Goal: Check status: Check status

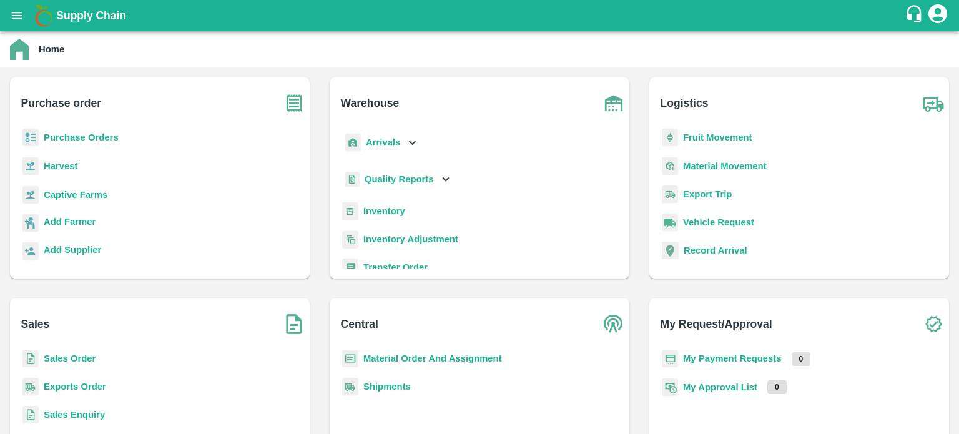
click at [12, 15] on icon "open drawer" at bounding box center [17, 15] width 11 height 7
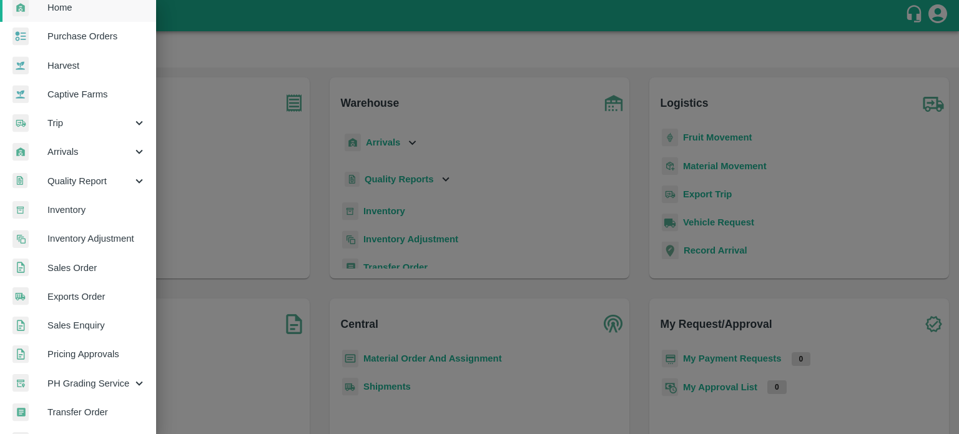
scroll to position [45, 0]
click at [77, 296] on span "Exports Order" at bounding box center [96, 295] width 99 height 14
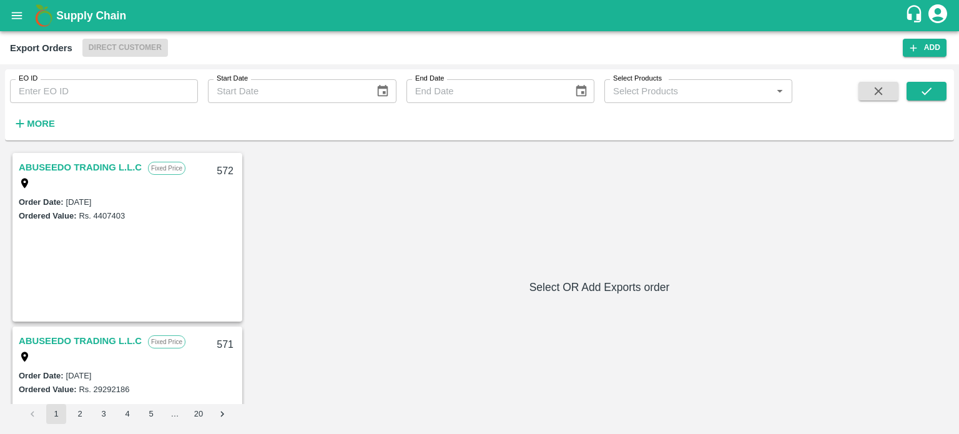
click at [115, 97] on input "EO ID" at bounding box center [104, 91] width 188 height 24
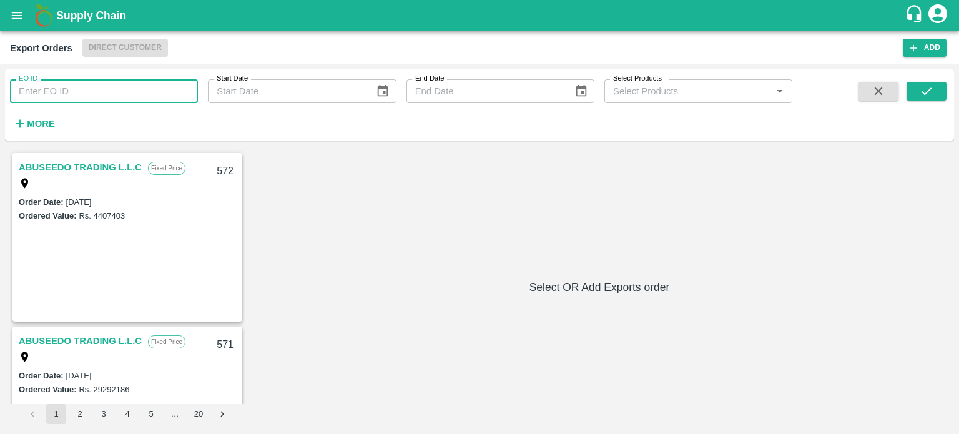
paste input "509"
type input "509"
click at [916, 89] on button "submit" at bounding box center [926, 91] width 40 height 19
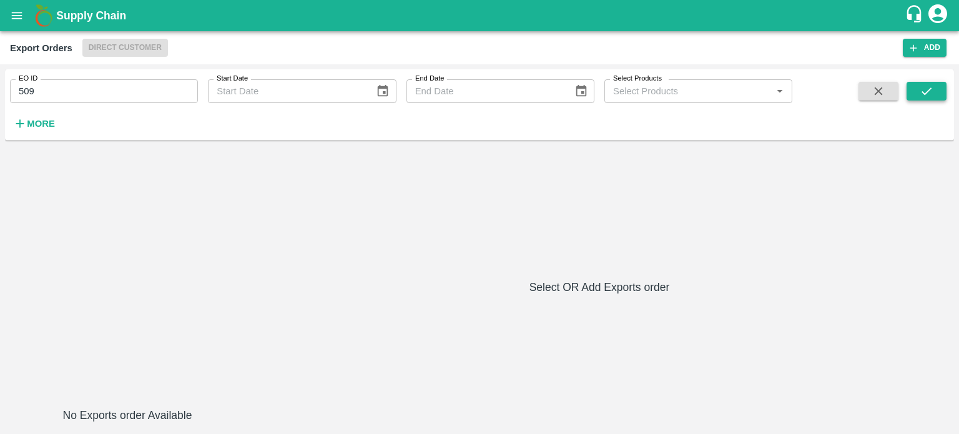
click at [924, 89] on icon "submit" at bounding box center [926, 91] width 14 height 14
click at [145, 84] on input "509" at bounding box center [104, 91] width 188 height 24
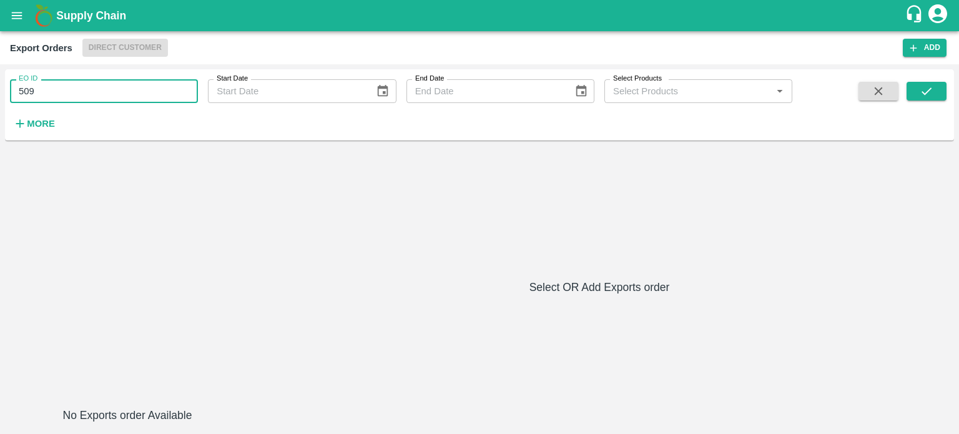
paste input "text"
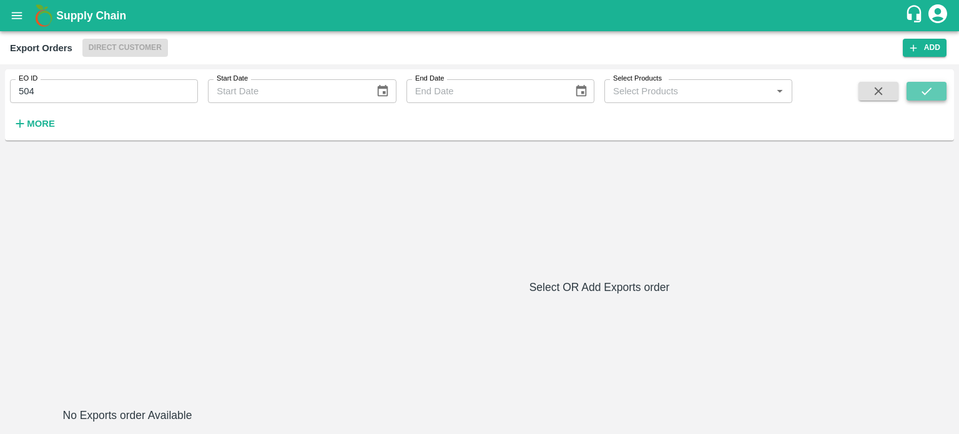
click at [924, 90] on icon "submit" at bounding box center [926, 91] width 14 height 14
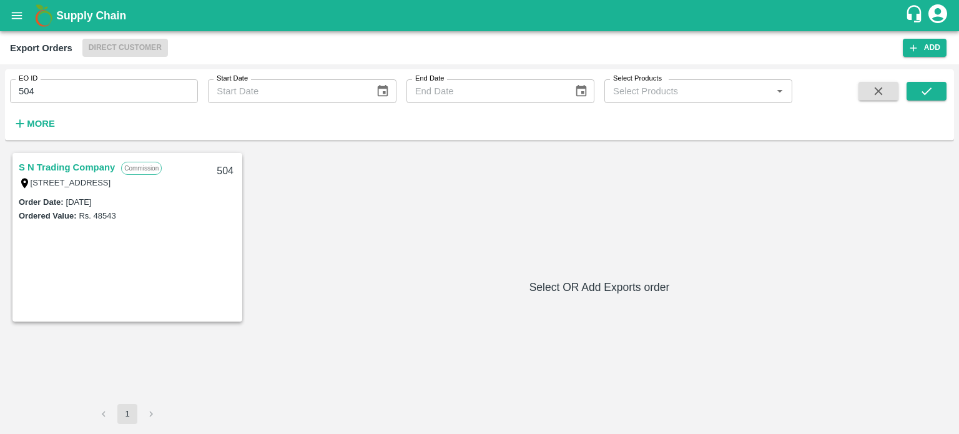
click at [126, 175] on div "[STREET_ADDRESS]" at bounding box center [97, 182] width 156 height 14
click at [80, 164] on link "S N Trading Company" at bounding box center [67, 167] width 96 height 16
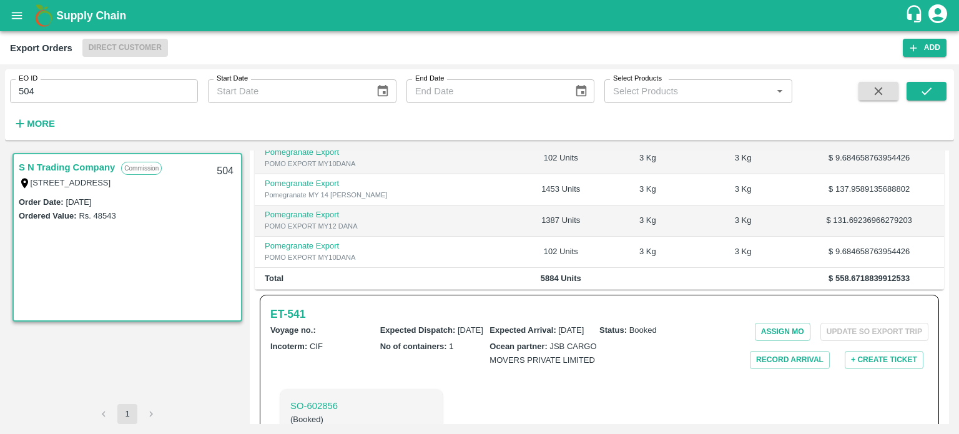
scroll to position [445, 0]
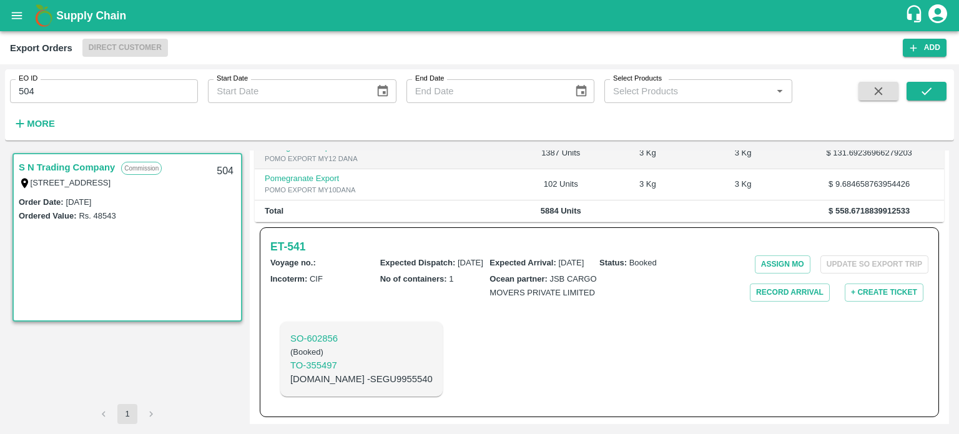
click at [98, 82] on input "504" at bounding box center [104, 91] width 188 height 24
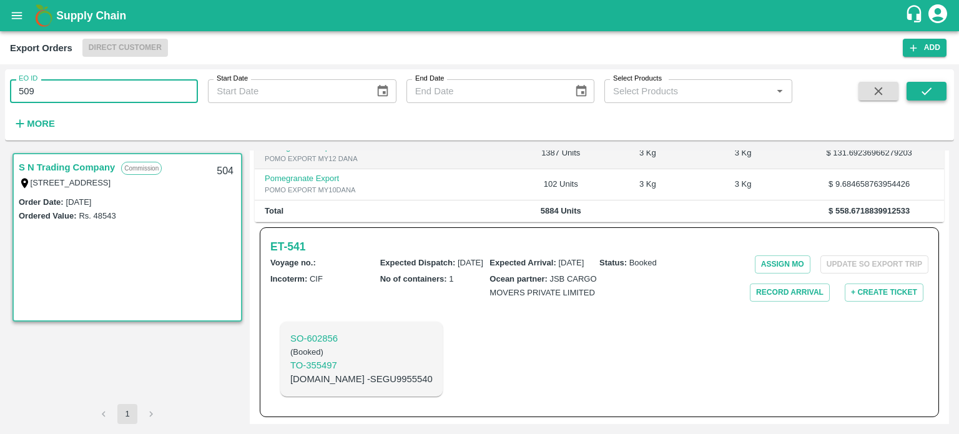
type input "509"
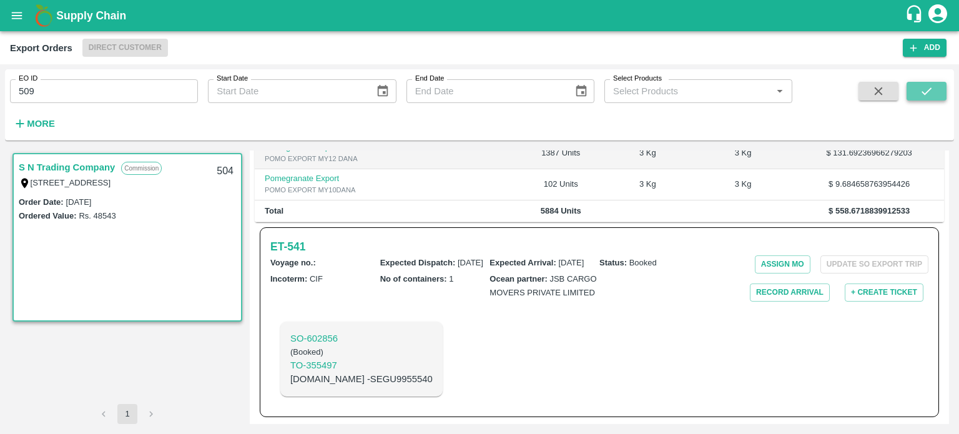
click at [927, 86] on icon "submit" at bounding box center [926, 91] width 14 height 14
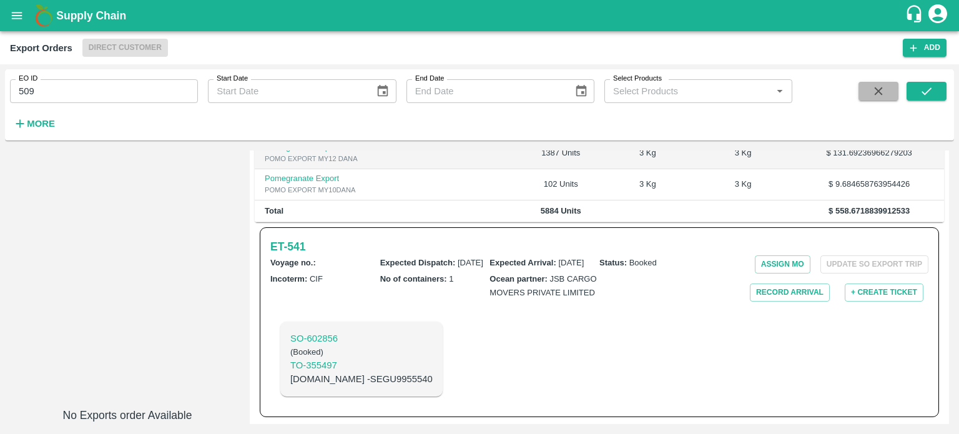
click at [884, 99] on button "button" at bounding box center [878, 91] width 40 height 19
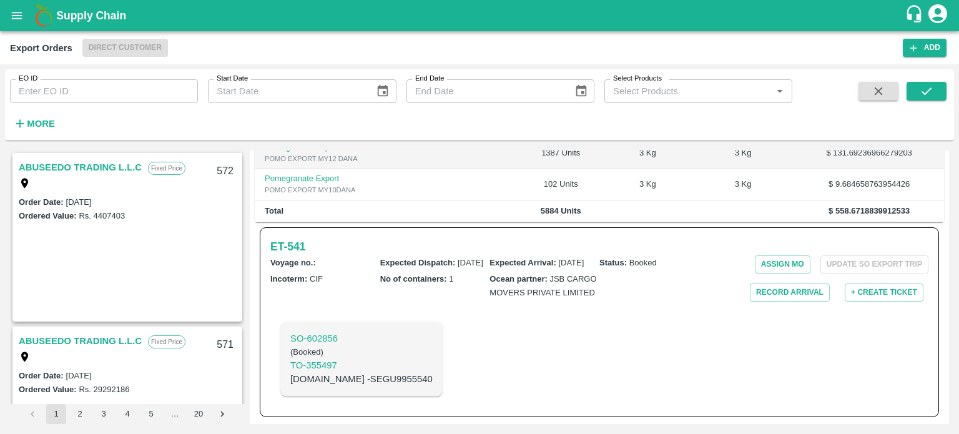
click at [11, 11] on icon "open drawer" at bounding box center [17, 16] width 14 height 14
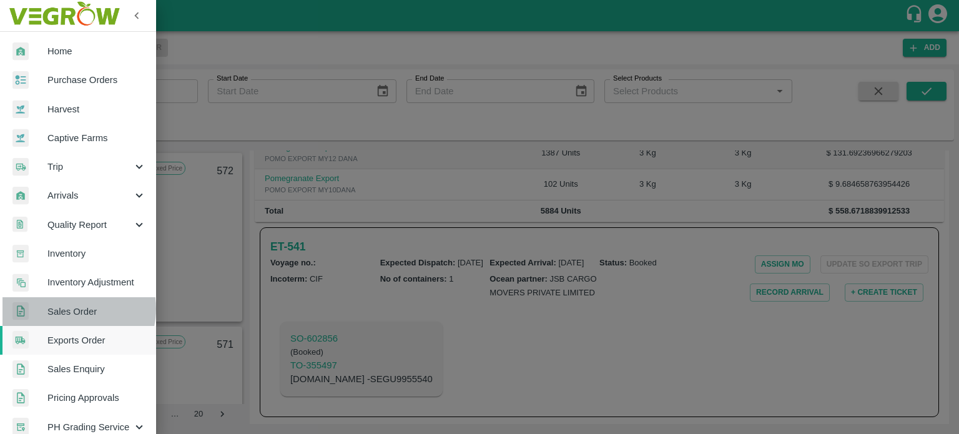
click at [71, 308] on span "Sales Order" at bounding box center [96, 312] width 99 height 14
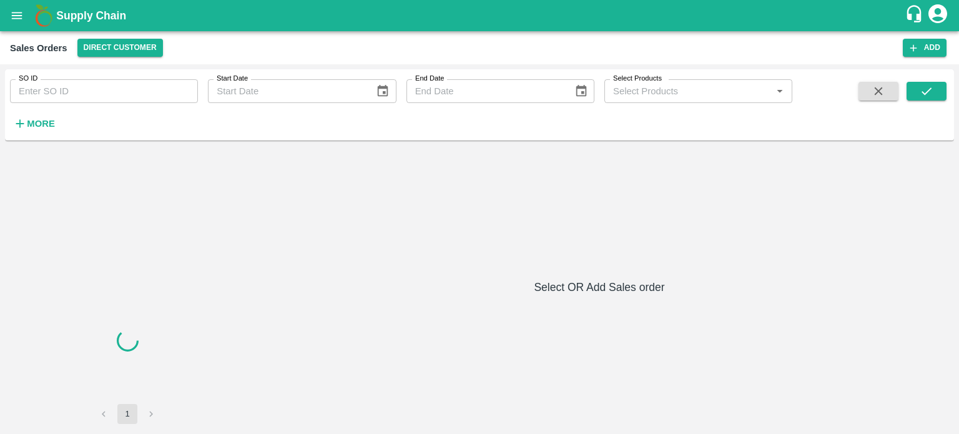
click at [97, 90] on input "SO ID" at bounding box center [104, 91] width 188 height 24
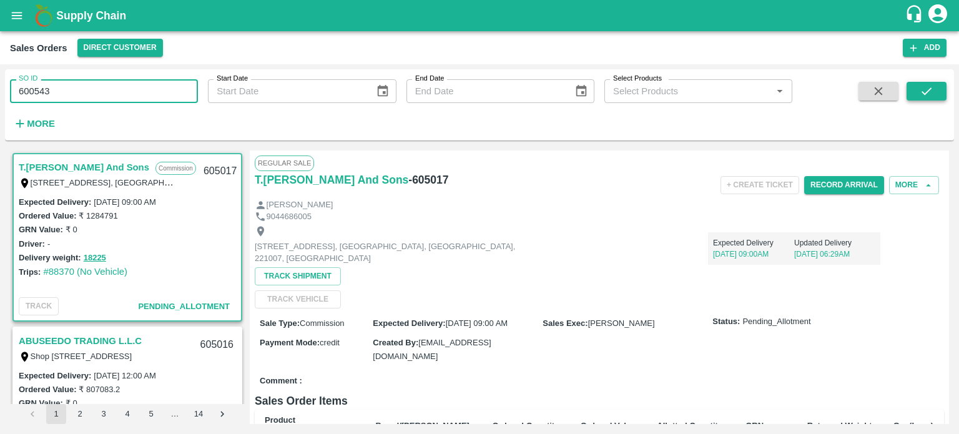
type input "600543"
click at [926, 89] on icon "submit" at bounding box center [926, 91] width 14 height 14
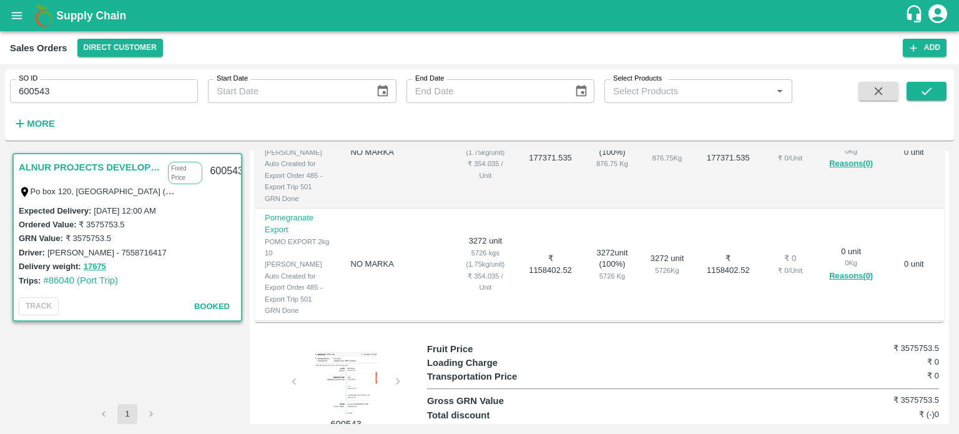
scroll to position [223, 0]
click at [63, 94] on input "600543" at bounding box center [104, 91] width 188 height 24
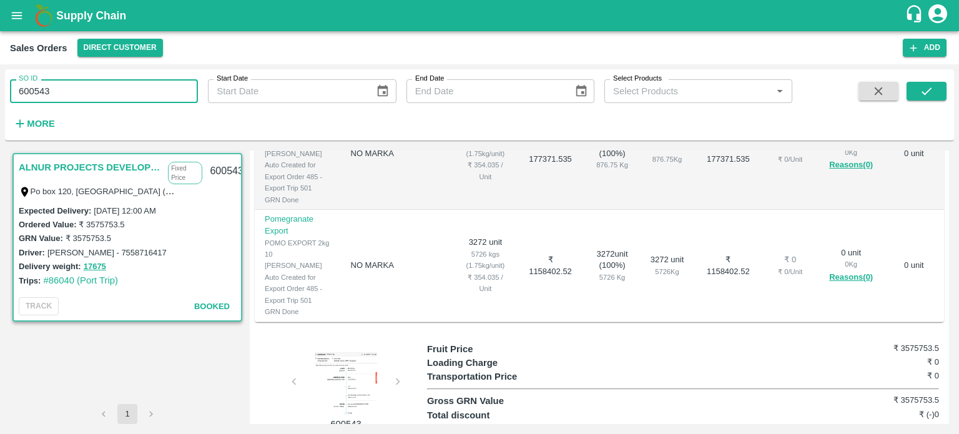
click at [52, 90] on input "600543" at bounding box center [104, 91] width 188 height 24
paste input "text"
type input "600461"
click at [921, 92] on icon "submit" at bounding box center [926, 91] width 14 height 14
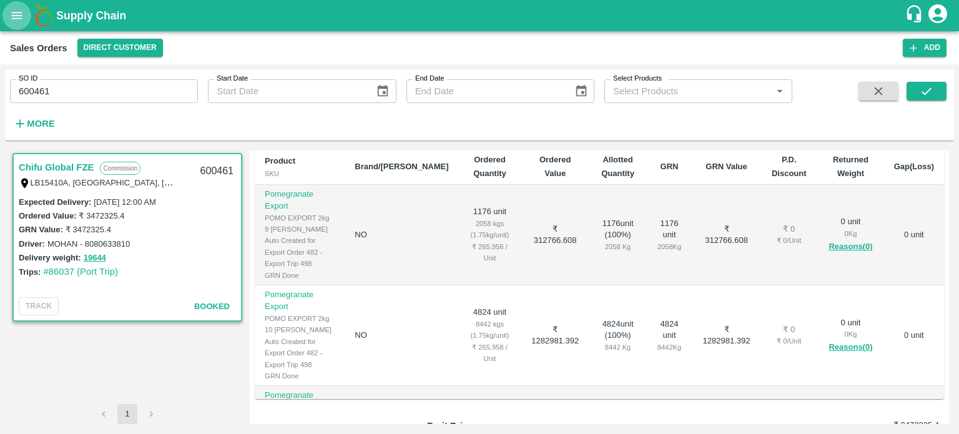
click at [12, 13] on icon "open drawer" at bounding box center [17, 16] width 14 height 14
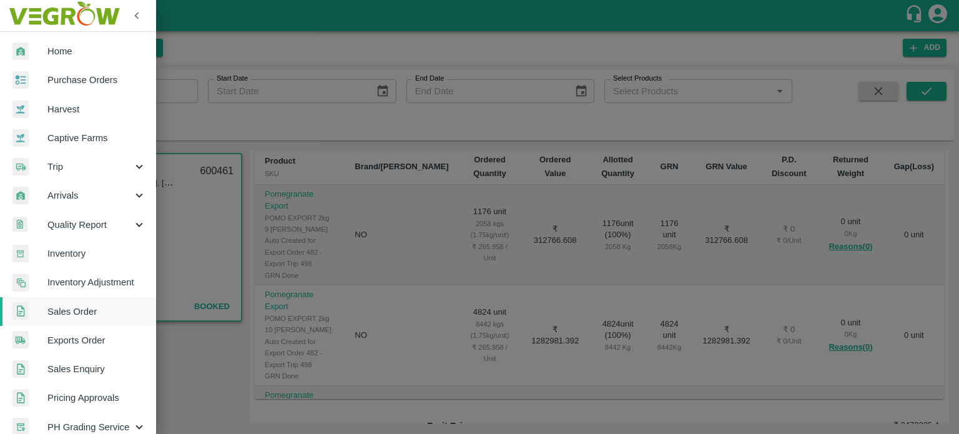
click at [282, 52] on div at bounding box center [479, 217] width 959 height 434
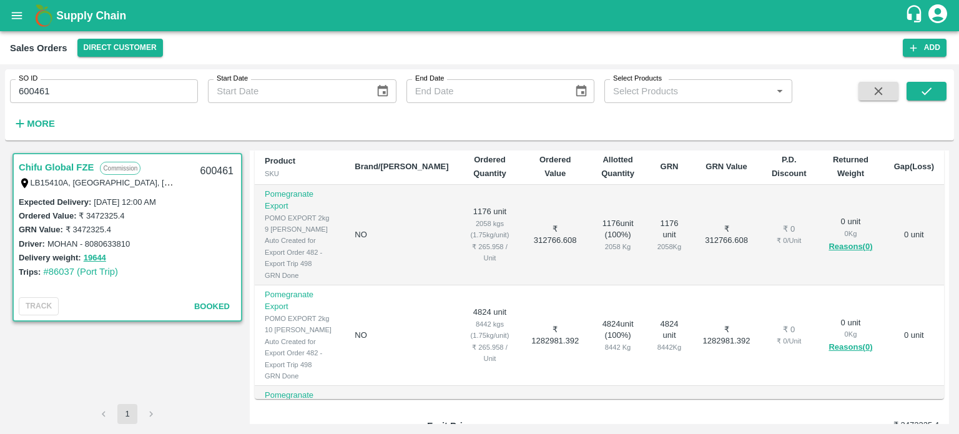
click at [64, 89] on input "600461" at bounding box center [104, 91] width 188 height 24
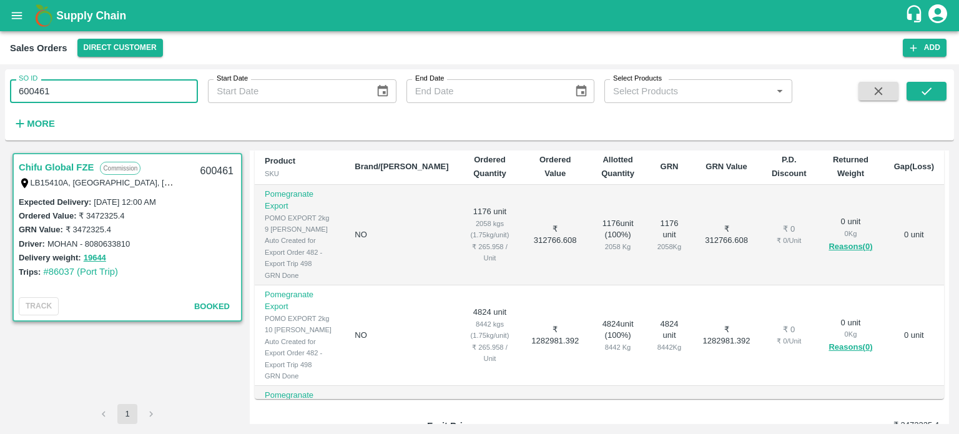
paste input "text"
click at [919, 89] on icon "submit" at bounding box center [926, 91] width 14 height 14
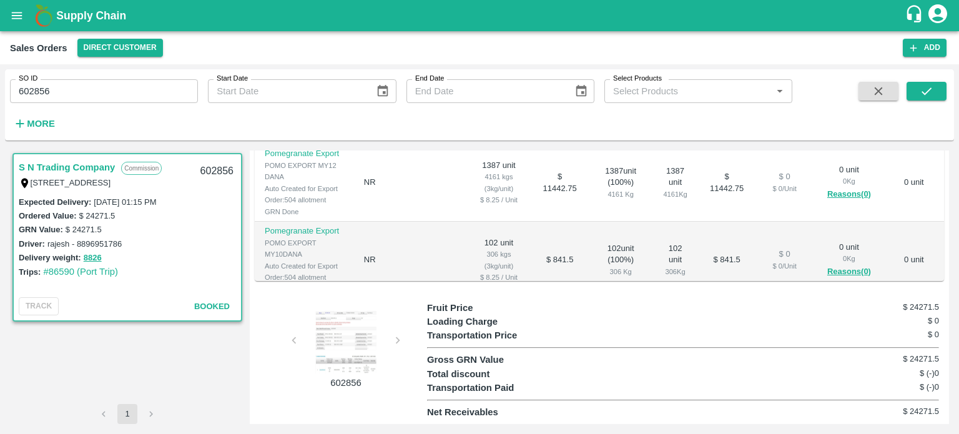
click at [71, 86] on input "602856" at bounding box center [104, 91] width 188 height 24
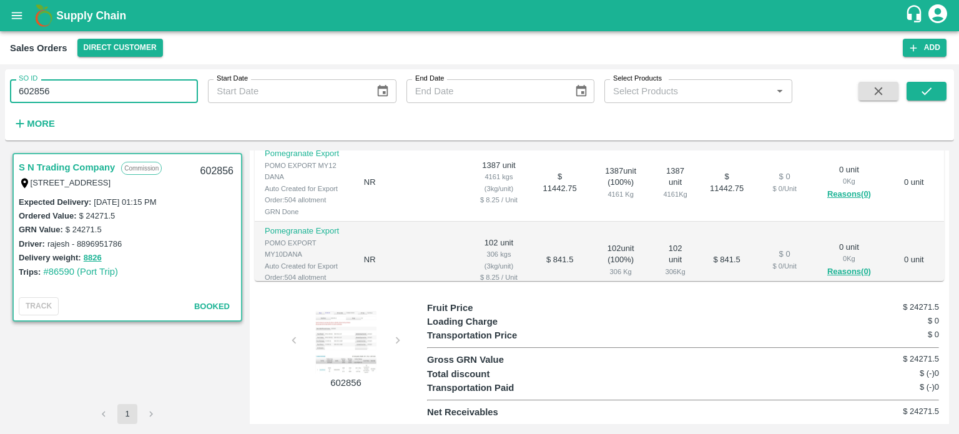
click at [71, 86] on input "602856" at bounding box center [104, 91] width 188 height 24
paste input "text"
type input "600543"
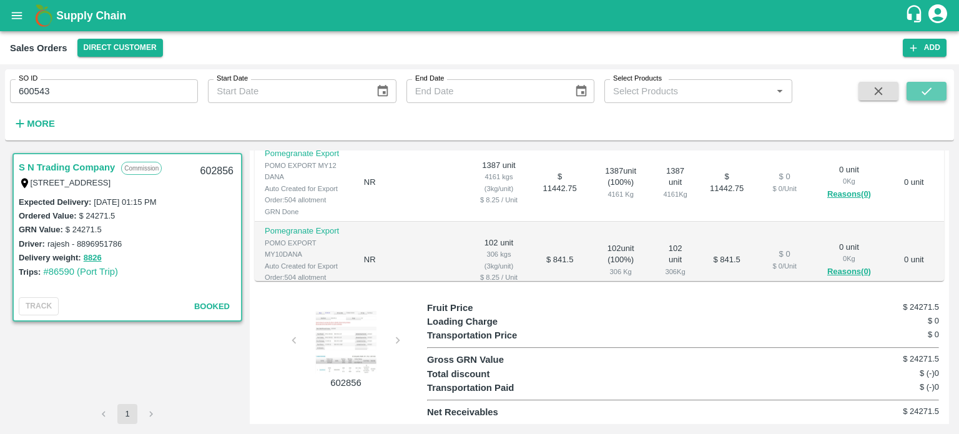
click at [929, 89] on icon "submit" at bounding box center [926, 90] width 10 height 7
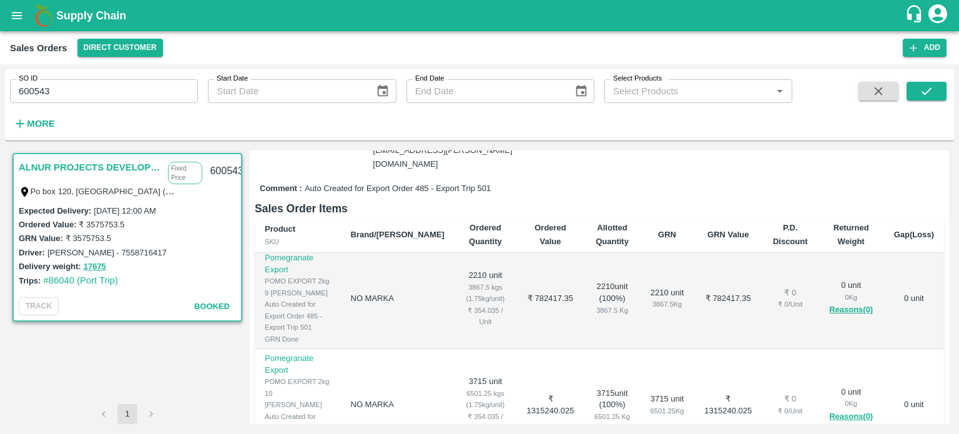
scroll to position [5, 0]
